Goal: Check status

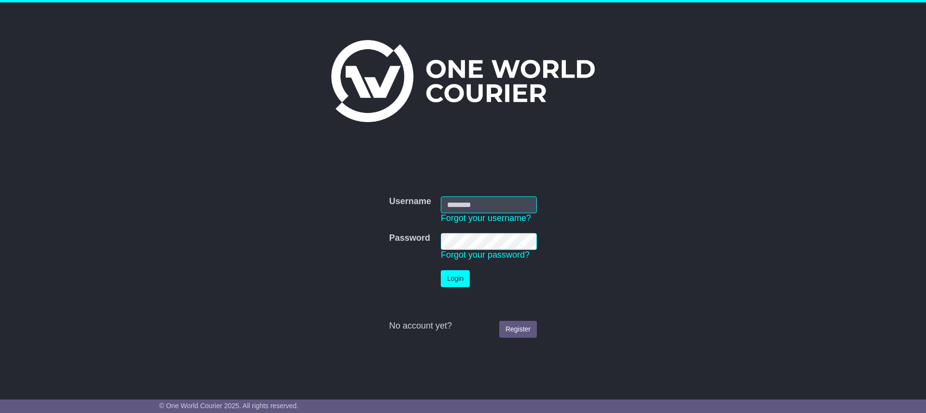
type input "**********"
click at [455, 284] on button "Login" at bounding box center [455, 278] width 29 height 17
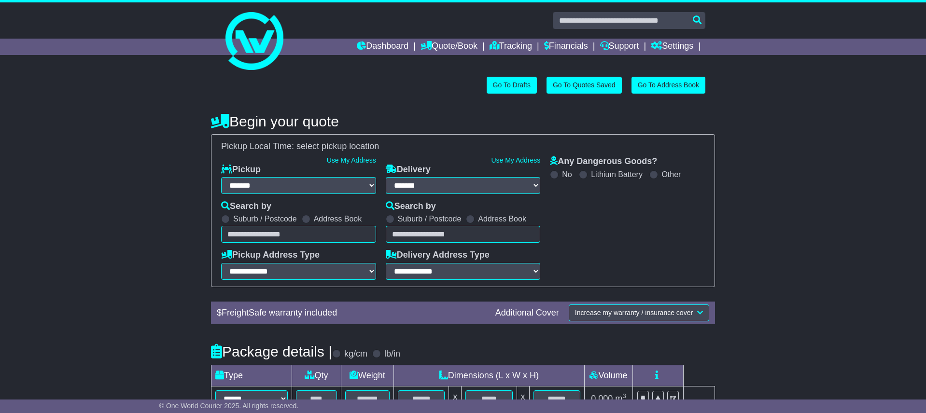
select select "**"
click at [511, 46] on link "Tracking" at bounding box center [510, 47] width 42 height 16
